Goal: Task Accomplishment & Management: Complete application form

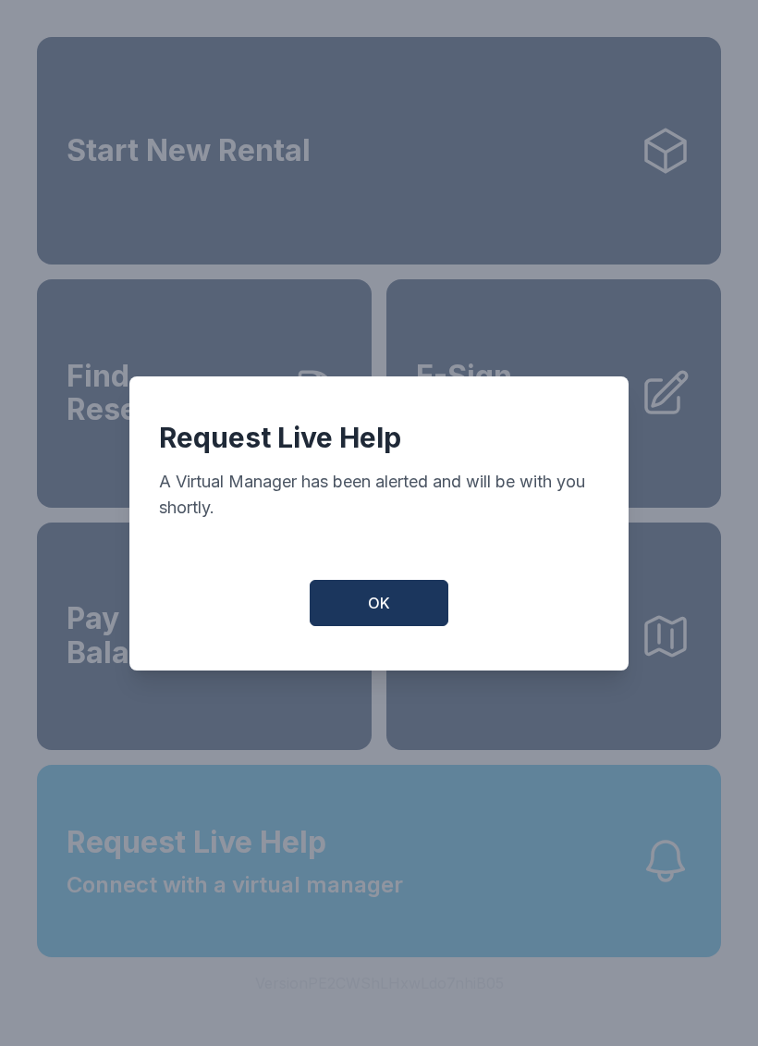
click at [398, 603] on button "OK" at bounding box center [379, 603] width 139 height 46
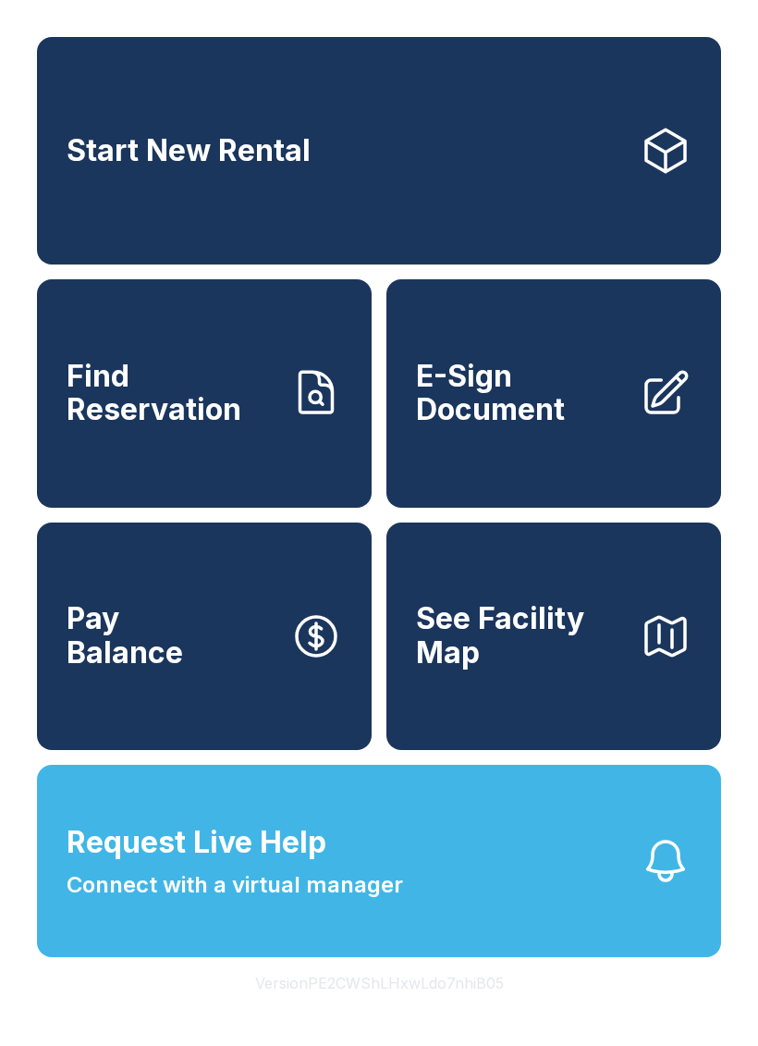
click at [325, 902] on span "Connect with a virtual manager" at bounding box center [235, 885] width 337 height 33
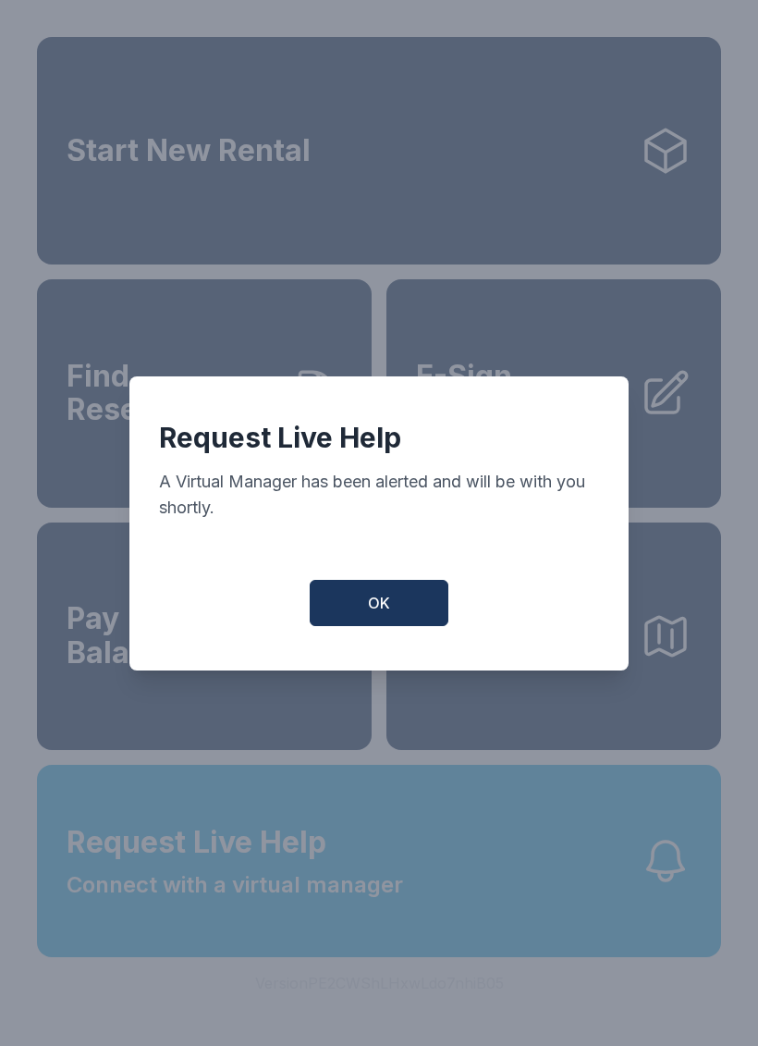
click at [415, 597] on button "OK" at bounding box center [379, 603] width 139 height 46
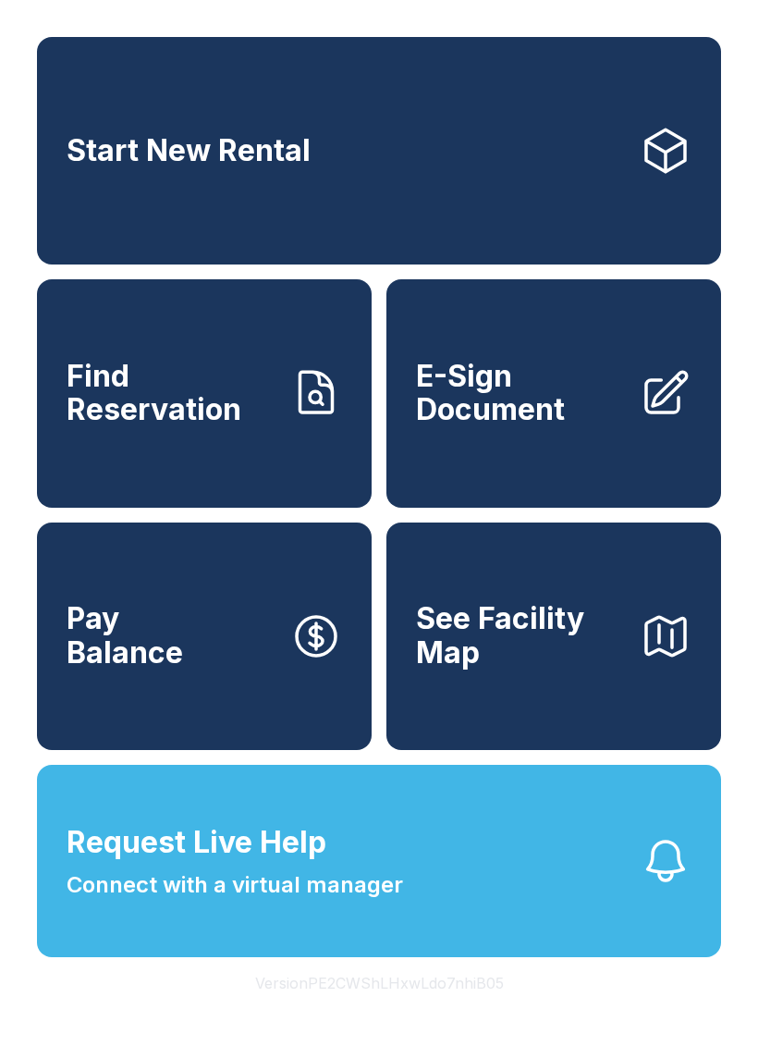
click at [541, 462] on link "E-Sign Document" at bounding box center [554, 393] width 335 height 228
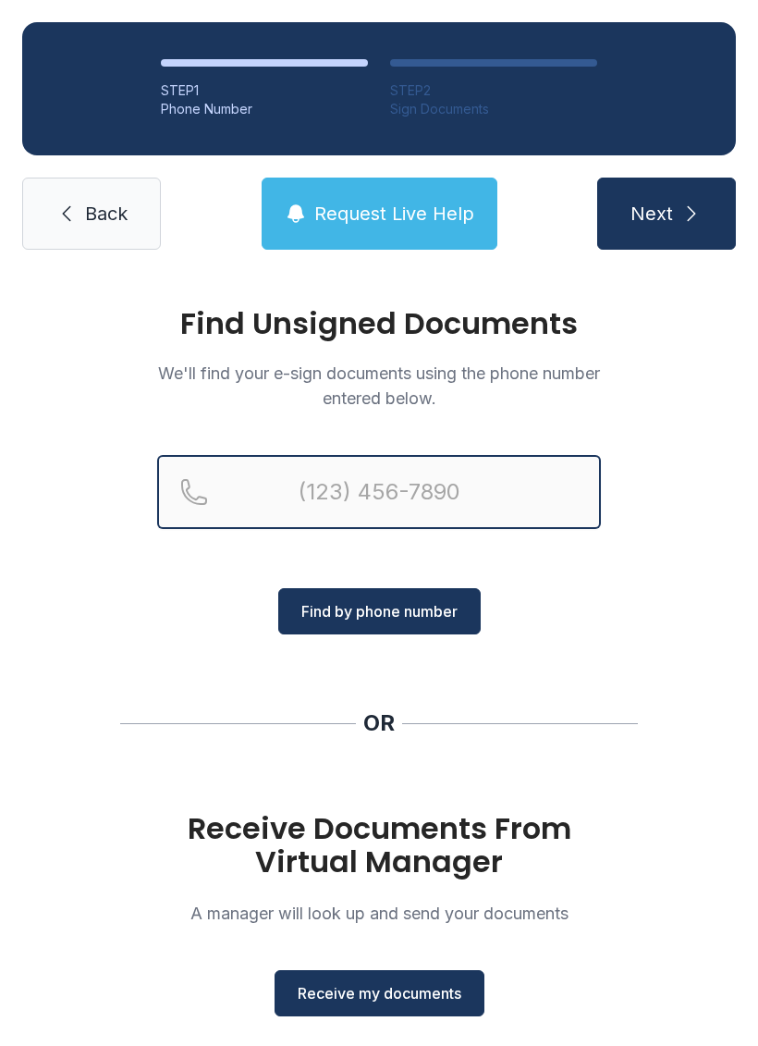
click at [314, 495] on input "Reservation phone number" at bounding box center [379, 492] width 444 height 74
type input "[PHONE_NUMBER]"
click at [666, 214] on button "Next" at bounding box center [667, 214] width 139 height 72
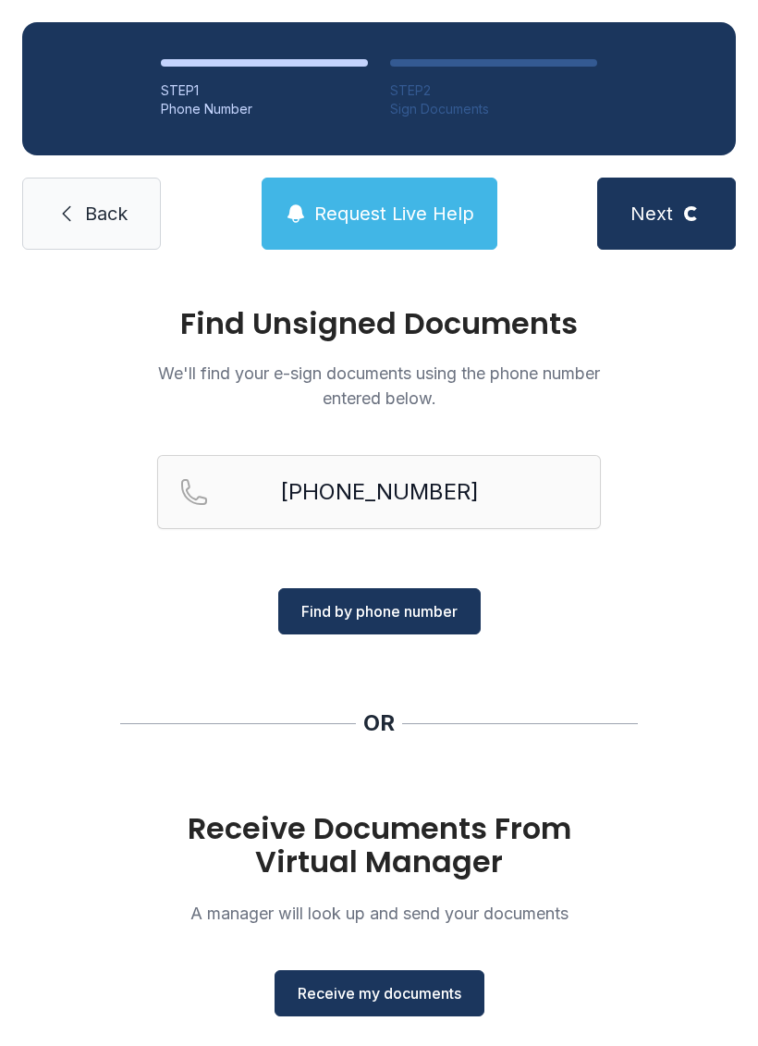
click at [368, 619] on span "Find by phone number" at bounding box center [380, 611] width 156 height 22
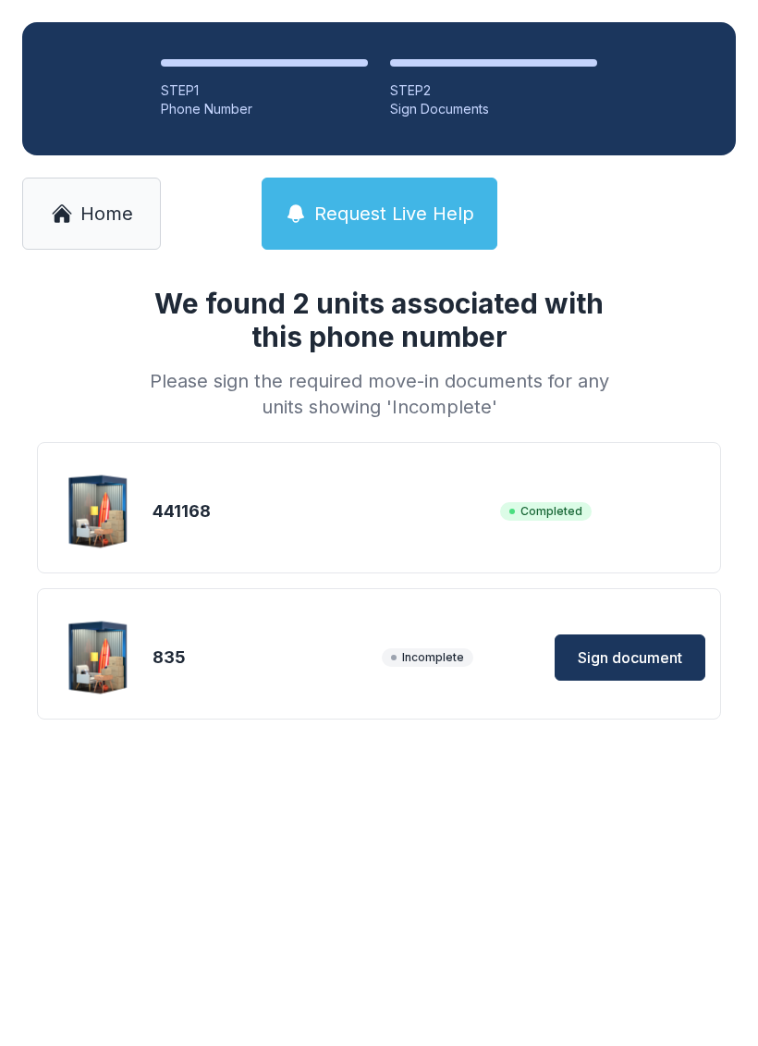
click at [603, 649] on span "Sign document" at bounding box center [630, 658] width 105 height 22
click at [647, 661] on span "Sign document" at bounding box center [630, 658] width 105 height 22
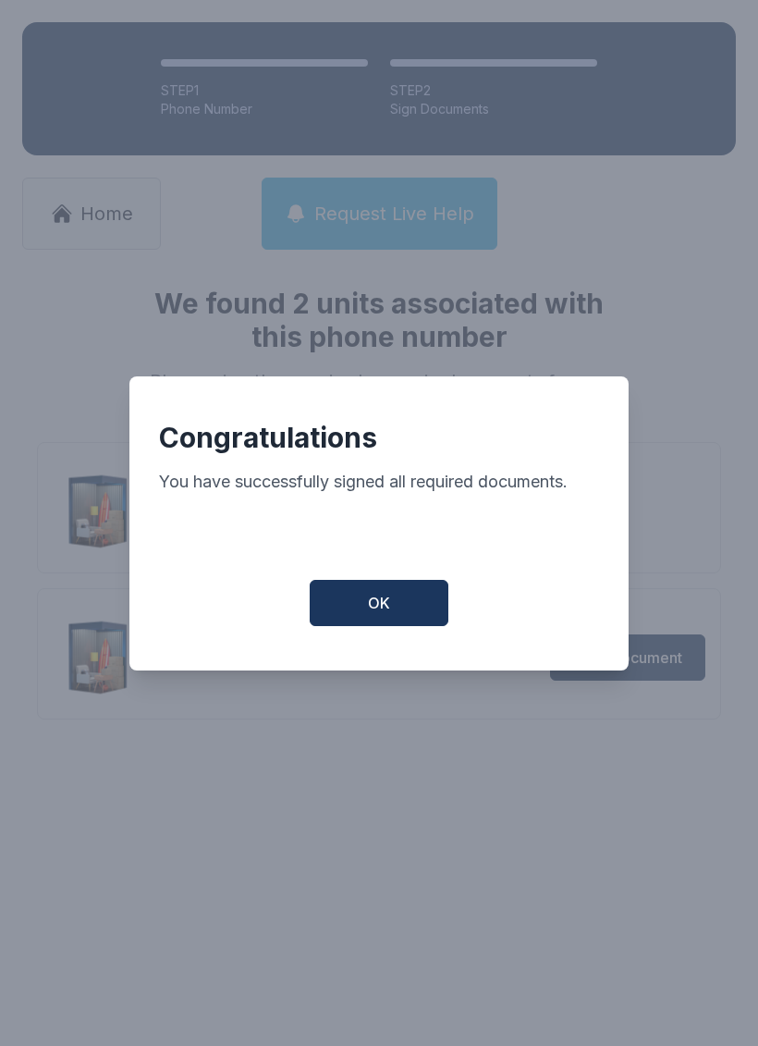
click at [365, 603] on button "OK" at bounding box center [379, 603] width 139 height 46
